Goal: Task Accomplishment & Management: Manage account settings

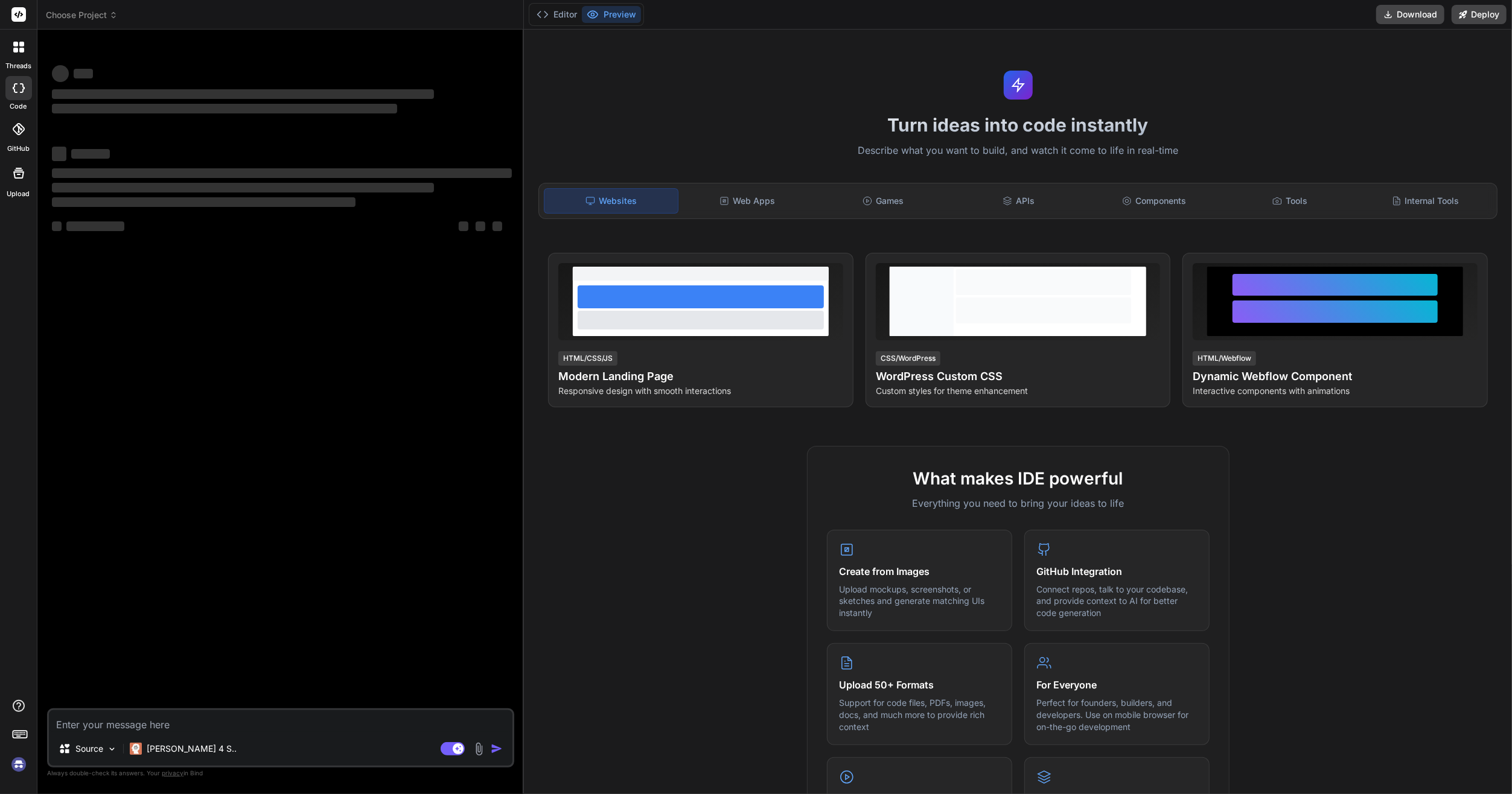
click at [26, 768] on img at bounding box center [19, 764] width 21 height 21
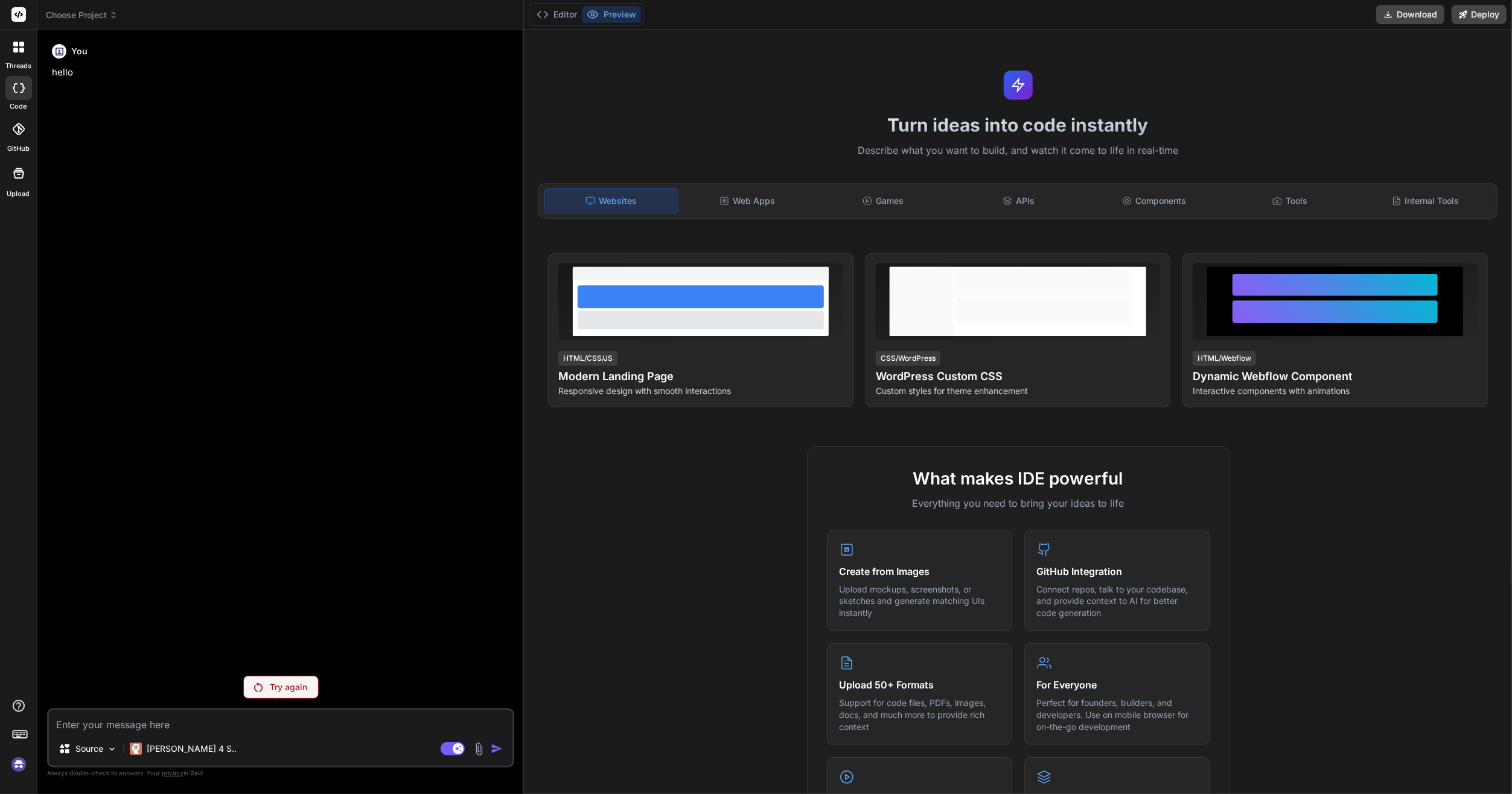
click at [19, 770] on img at bounding box center [19, 764] width 21 height 21
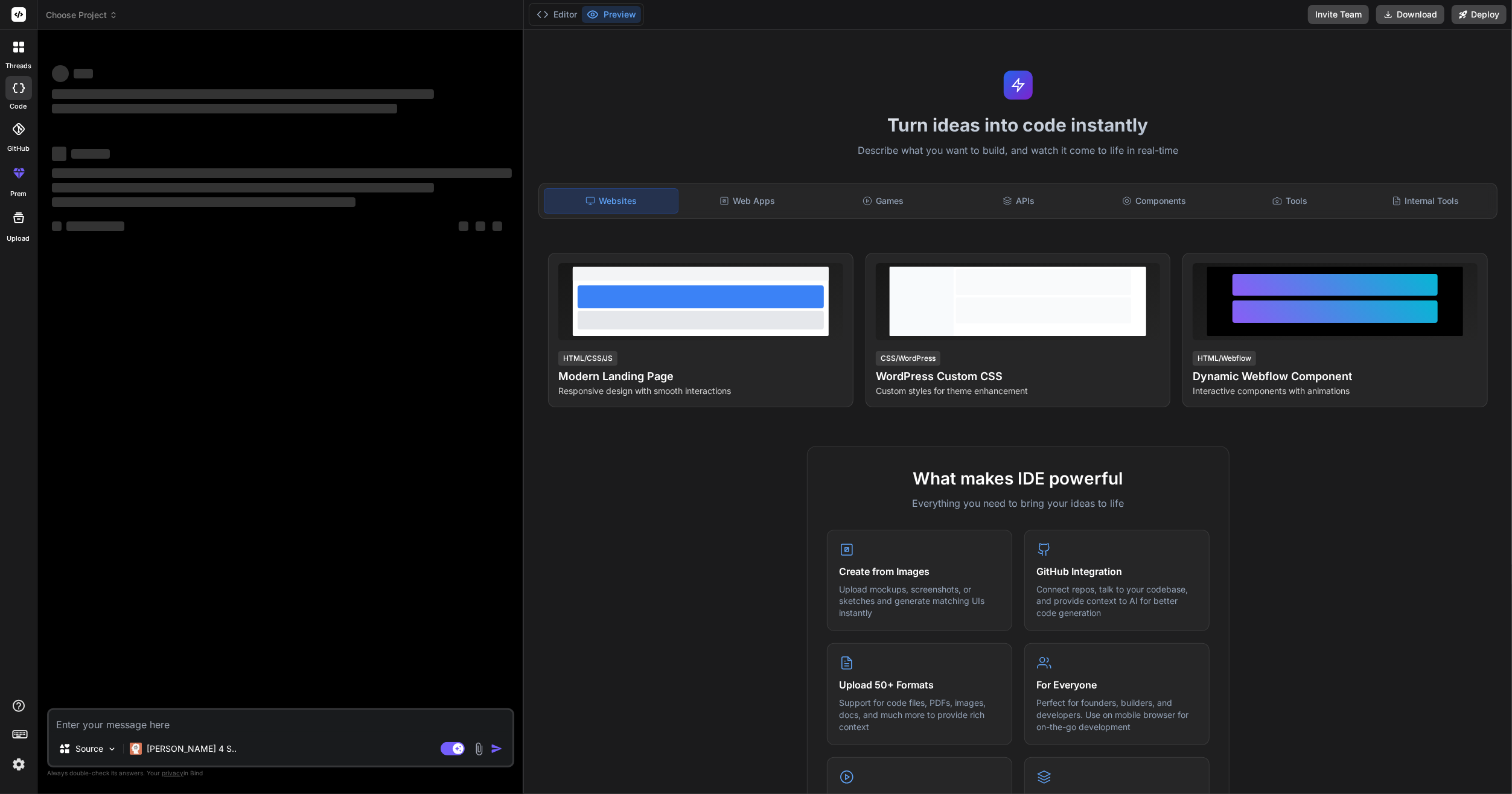
type textarea "x"
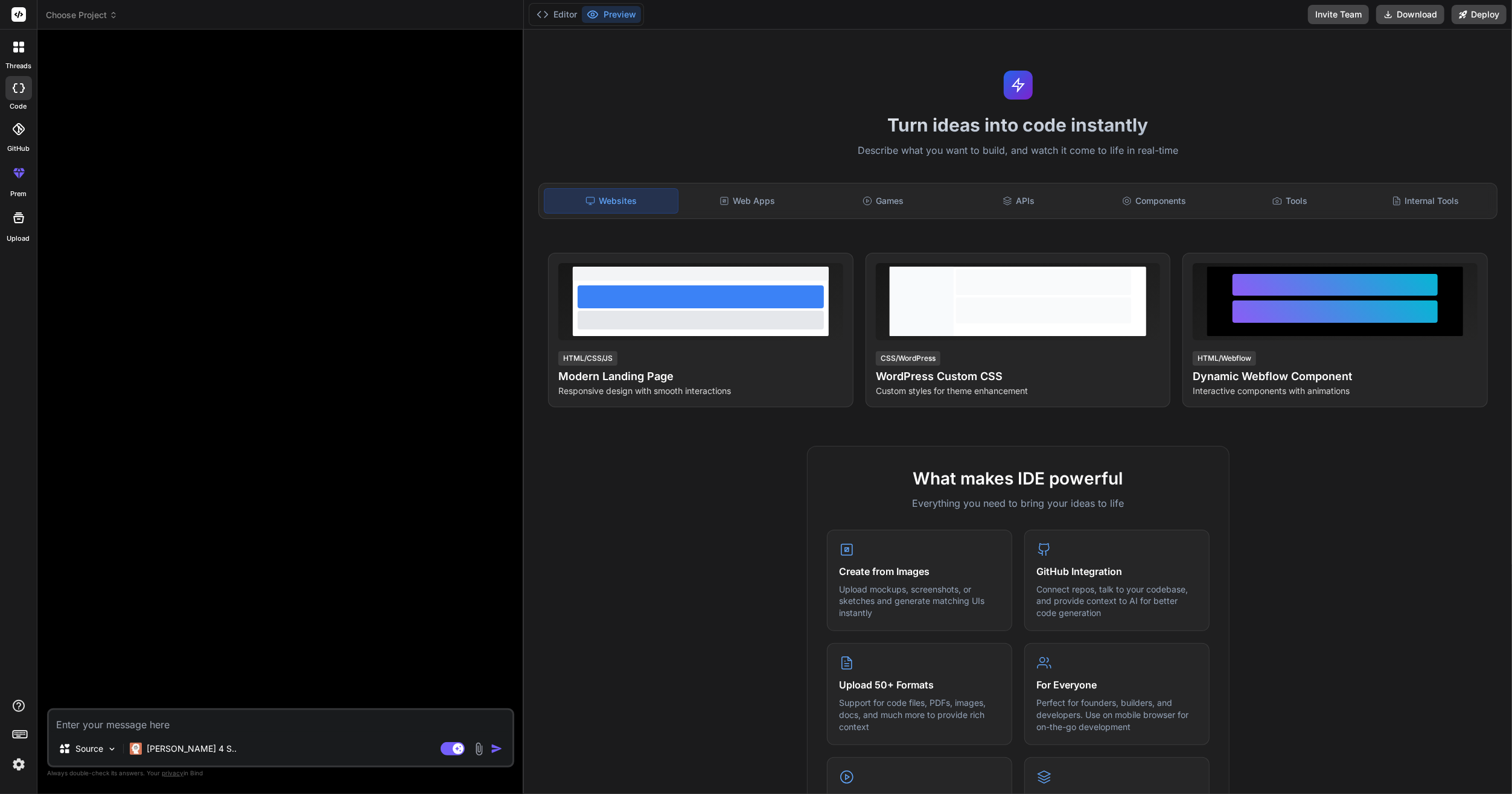
click at [18, 760] on img at bounding box center [19, 764] width 21 height 21
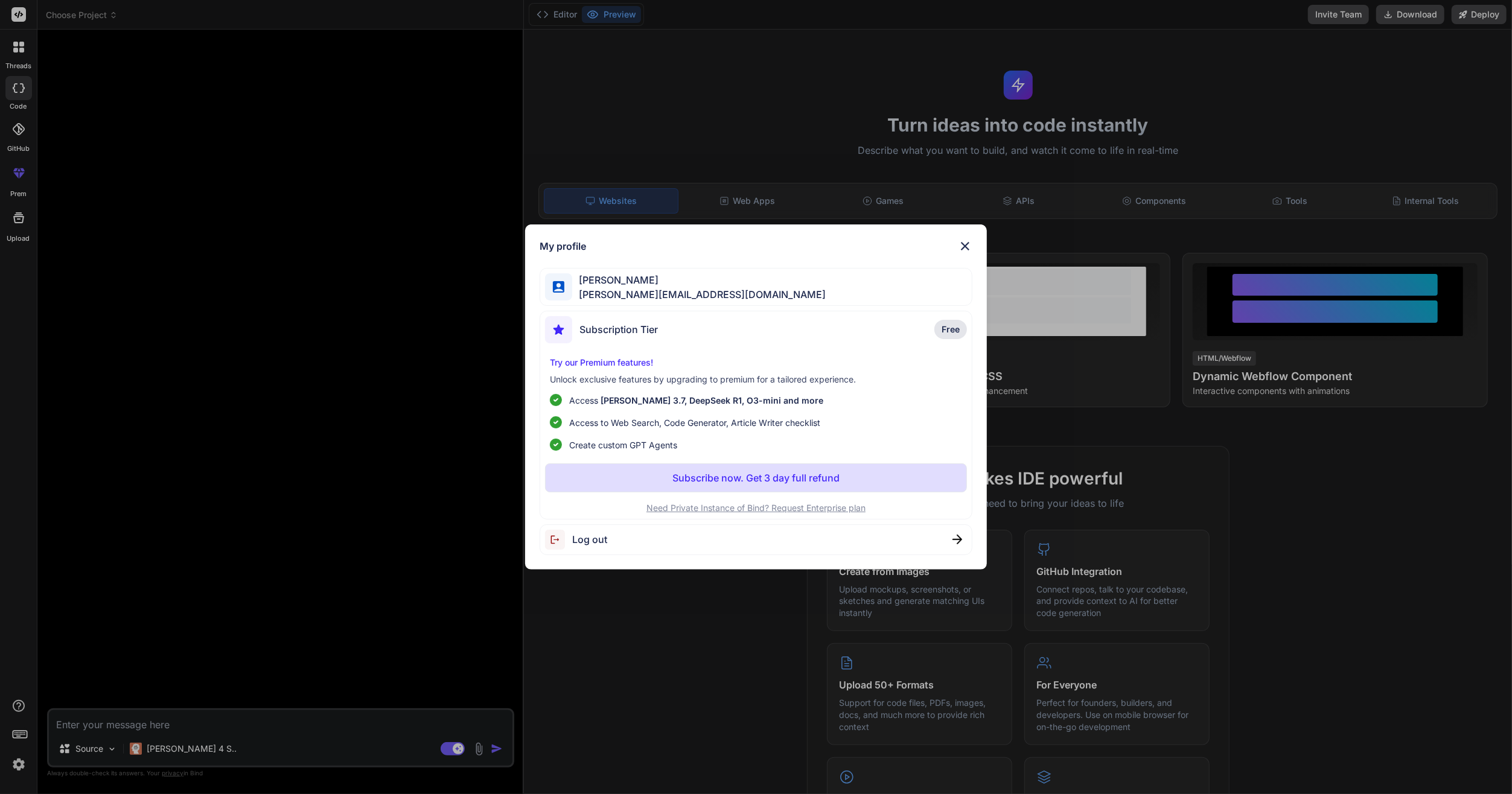
click at [723, 617] on div "My profile Thomas Simon t.simon@live.com Subscription Tier Free Try our Premium…" at bounding box center [756, 397] width 1512 height 794
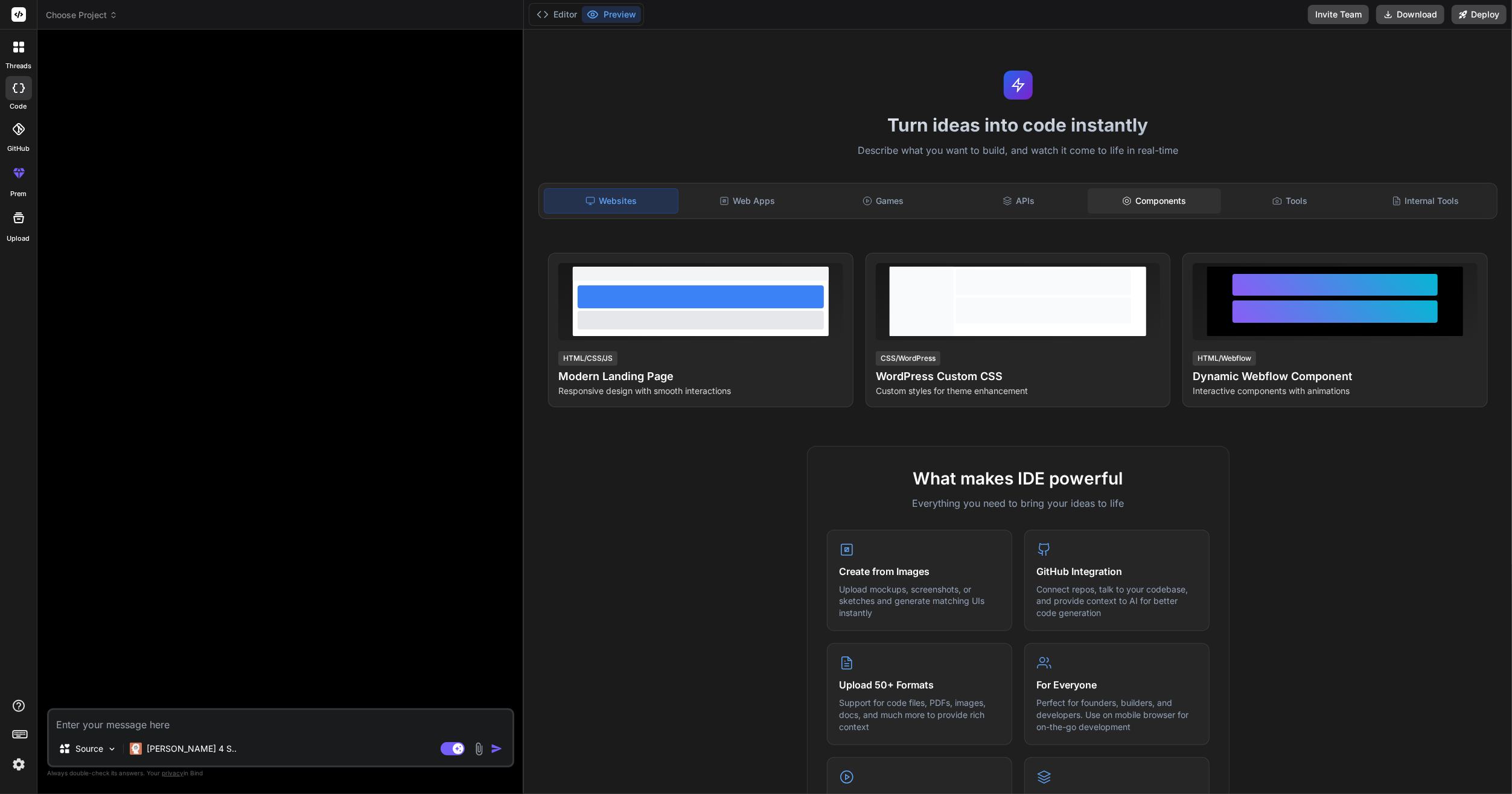
click at [1131, 199] on div "Components" at bounding box center [1154, 201] width 133 height 26
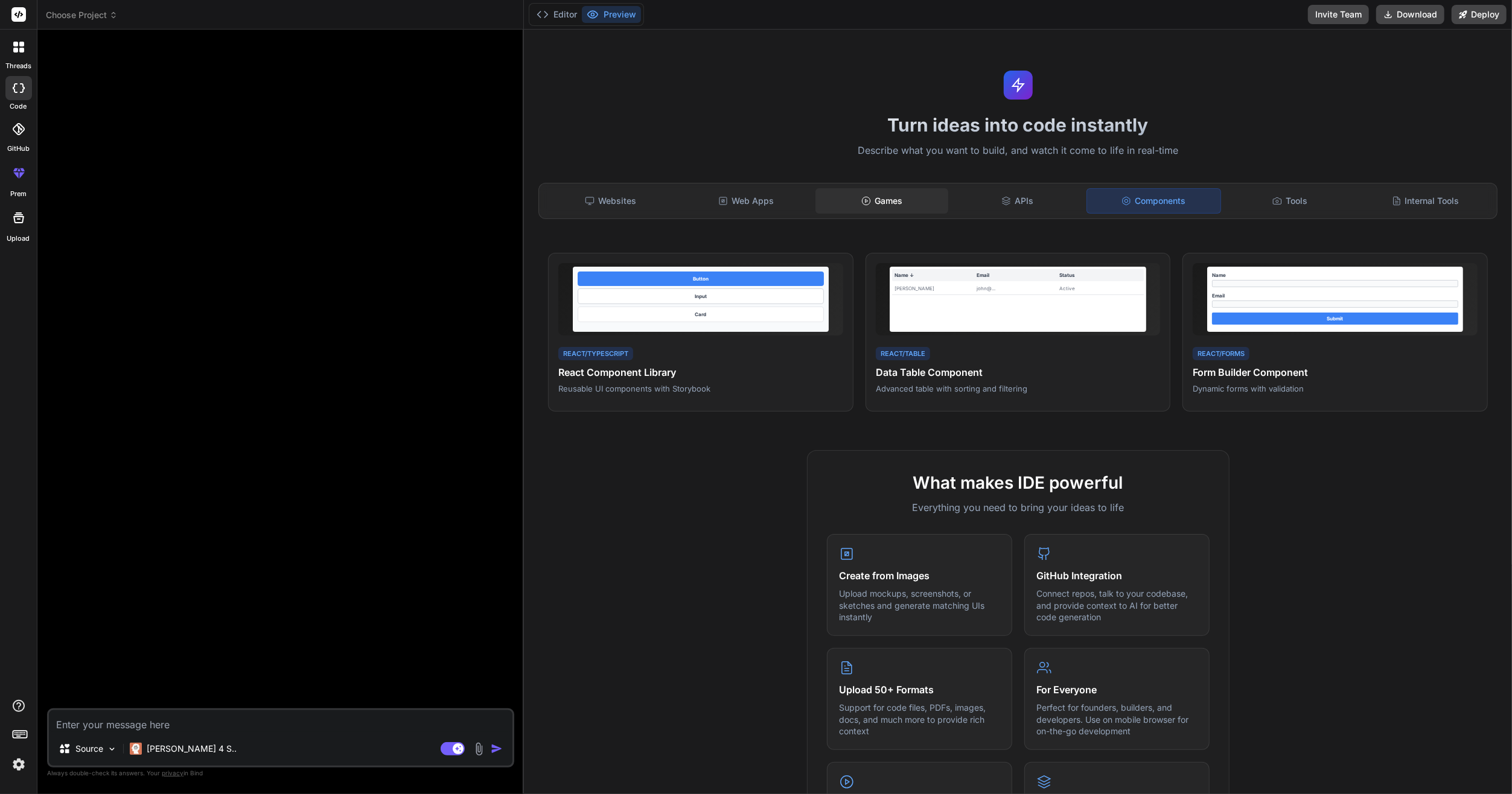
click at [826, 194] on div "Games" at bounding box center [882, 201] width 133 height 26
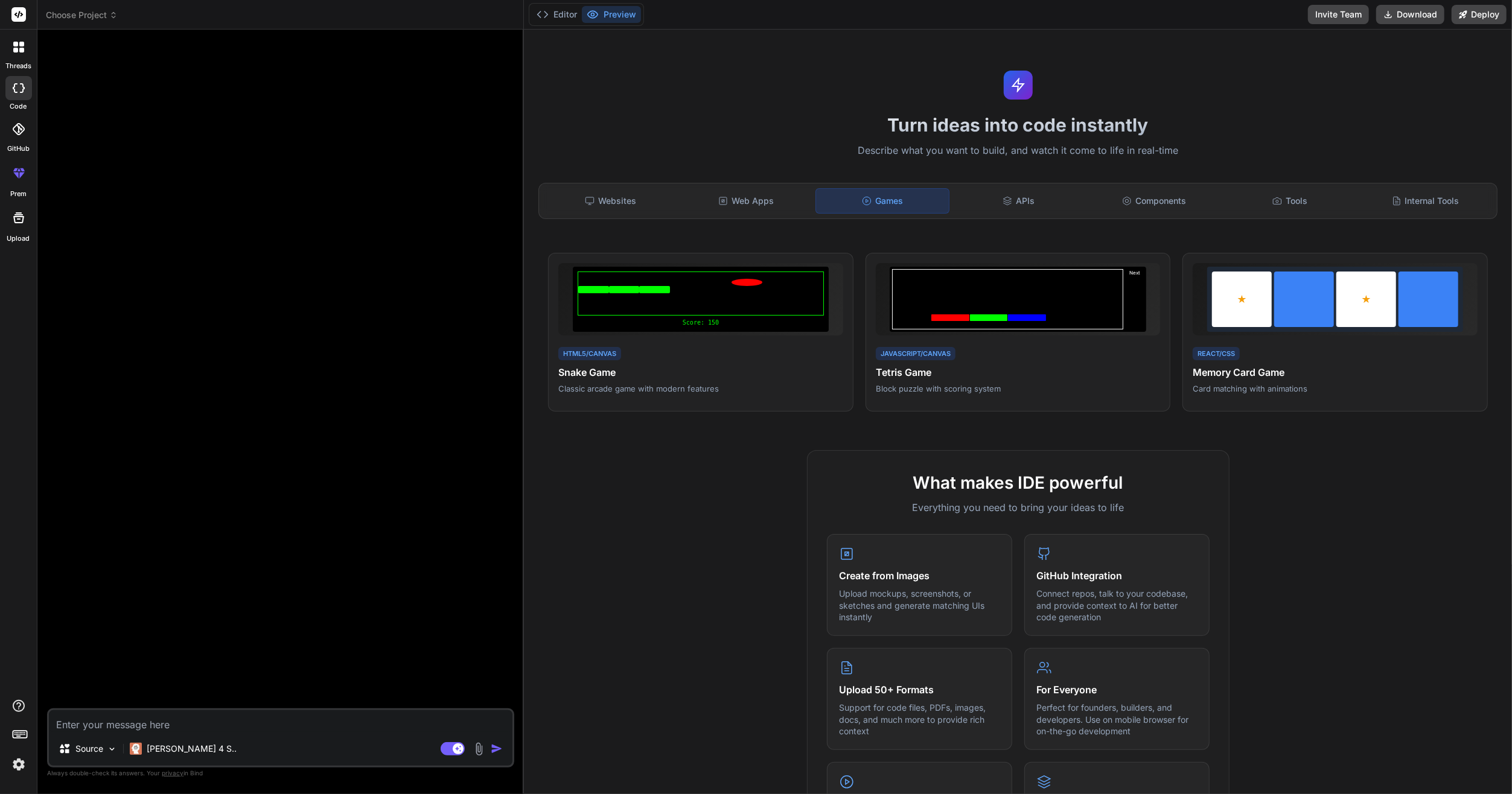
click at [876, 195] on div "Games" at bounding box center [883, 201] width 135 height 26
click at [1469, 204] on div "Internal Tools" at bounding box center [1426, 201] width 133 height 26
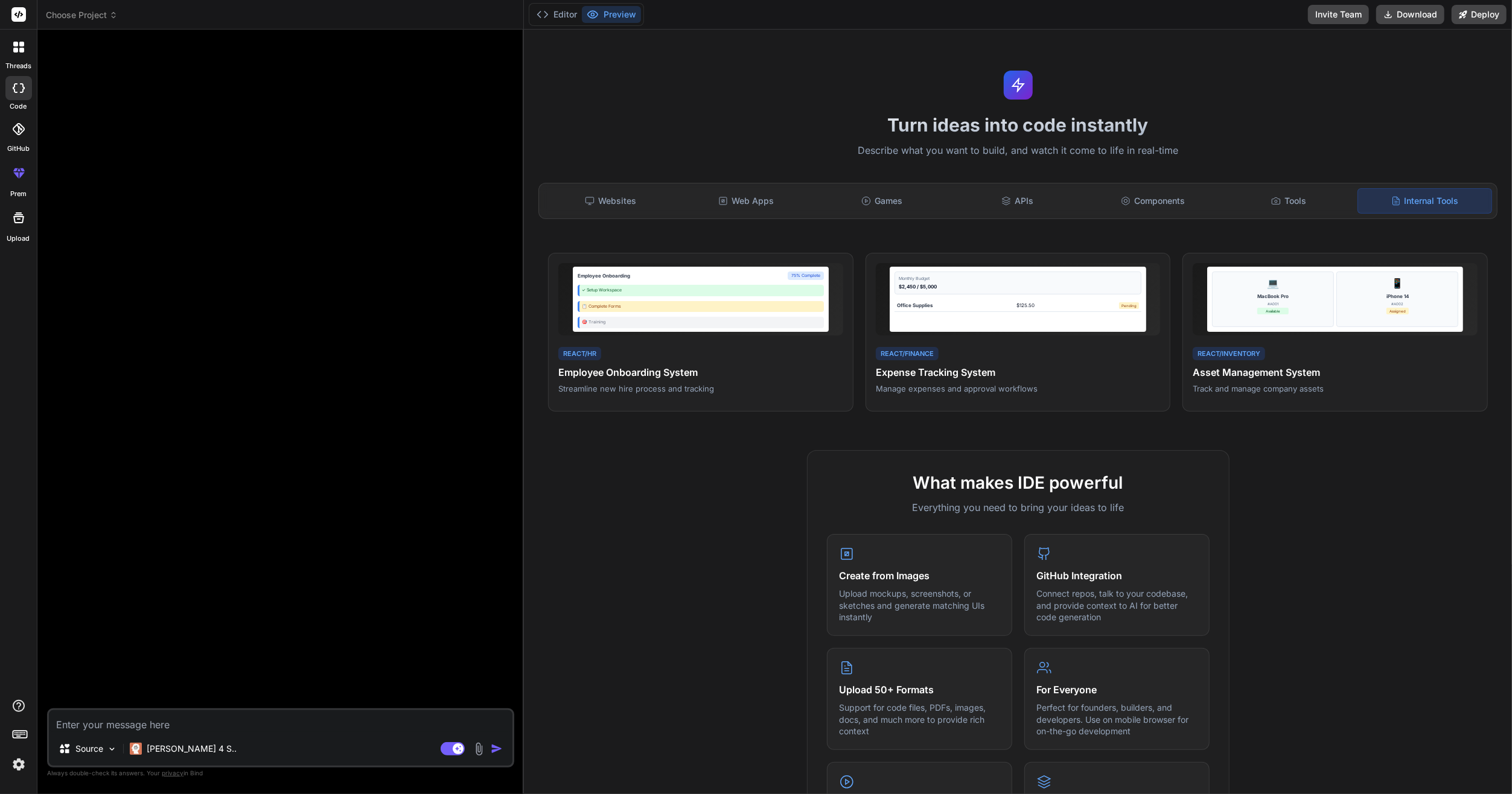
click at [18, 166] on icon at bounding box center [19, 173] width 15 height 15
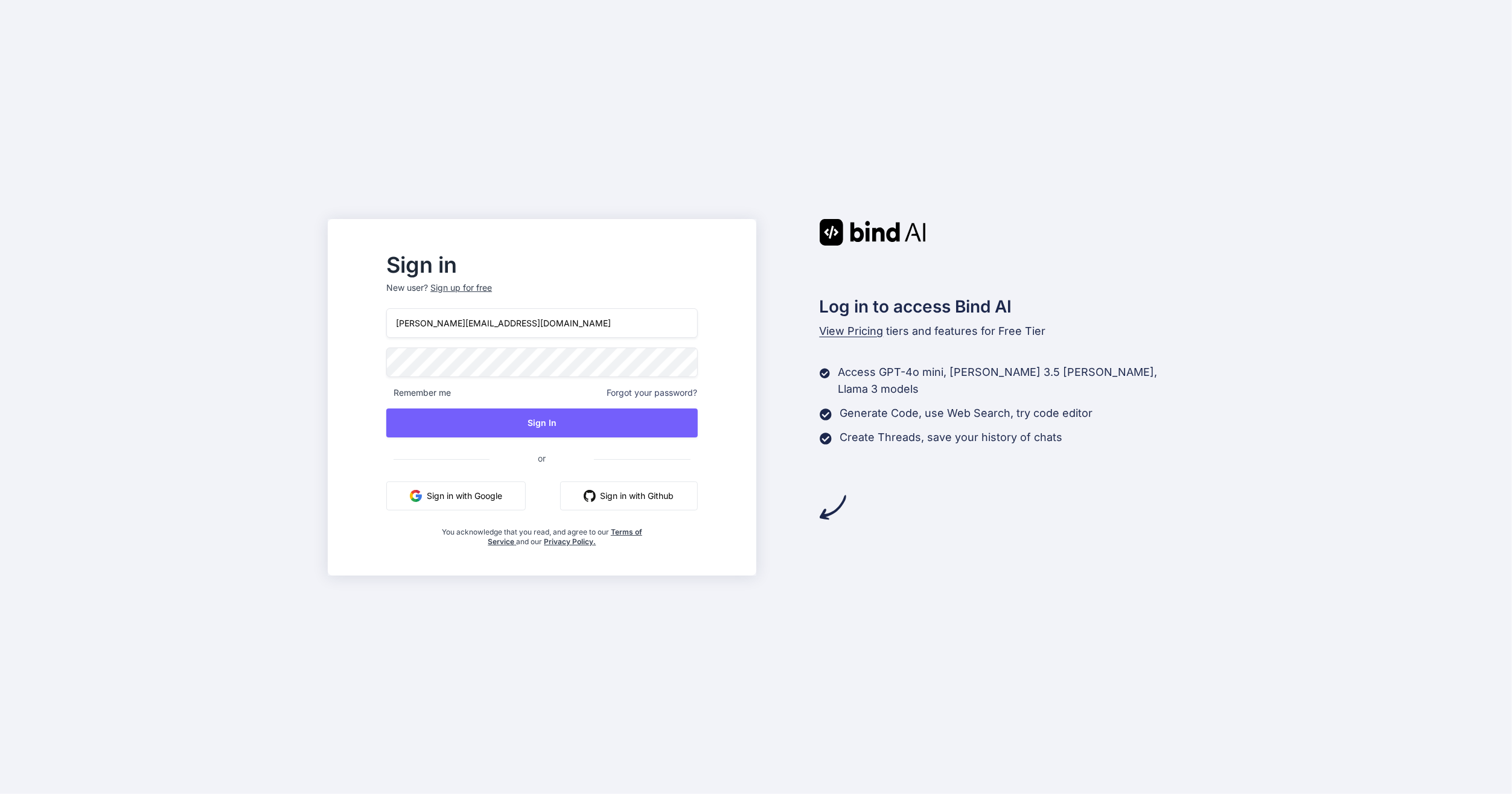
type input "[PERSON_NAME][EMAIL_ADDRESS][DOMAIN_NAME]"
click at [582, 422] on button "Sign In" at bounding box center [542, 423] width 311 height 29
type input "[PERSON_NAME][EMAIL_ADDRESS][DOMAIN_NAME]"
click at [542, 419] on button "Sign In" at bounding box center [542, 423] width 311 height 29
